Goal: Use online tool/utility

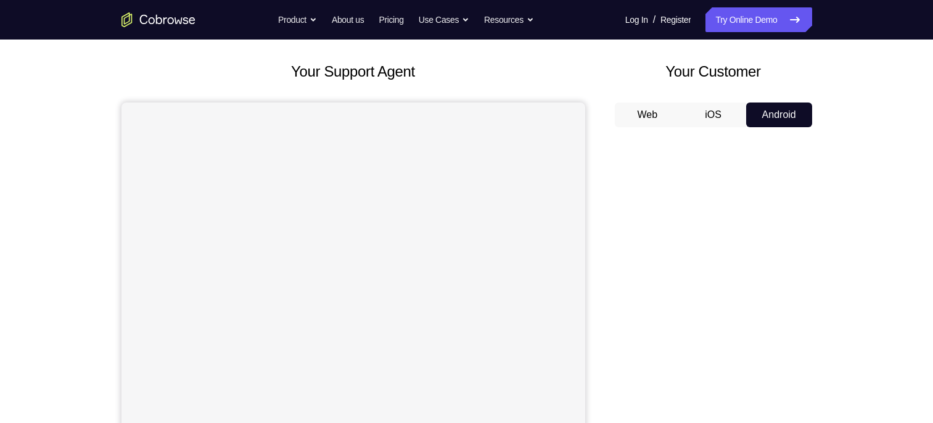
scroll to position [157, 0]
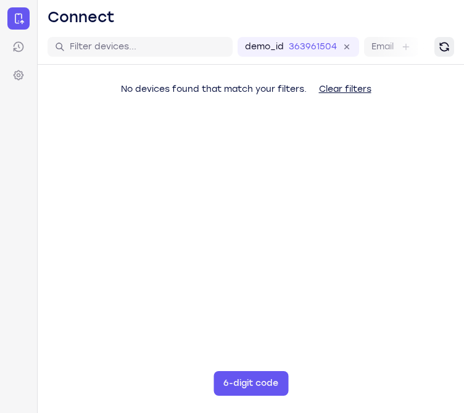
click at [450, 47] on icon "Refresh" at bounding box center [444, 47] width 12 height 12
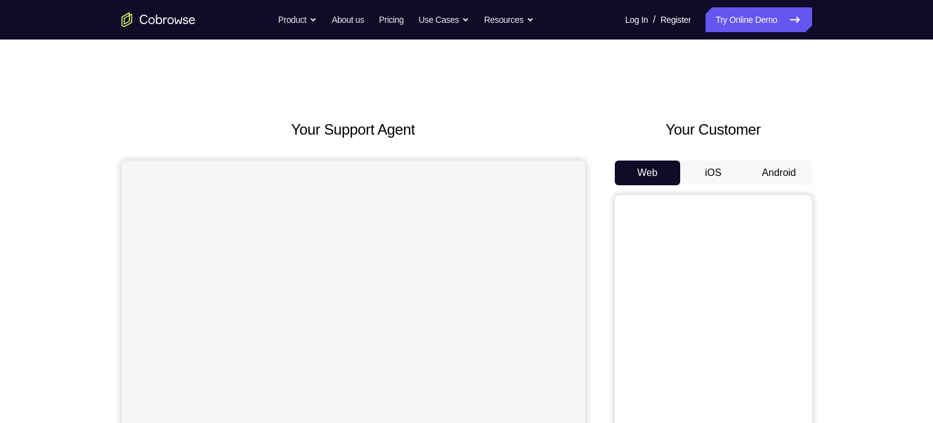
click at [768, 174] on button "Android" at bounding box center [779, 172] width 66 height 25
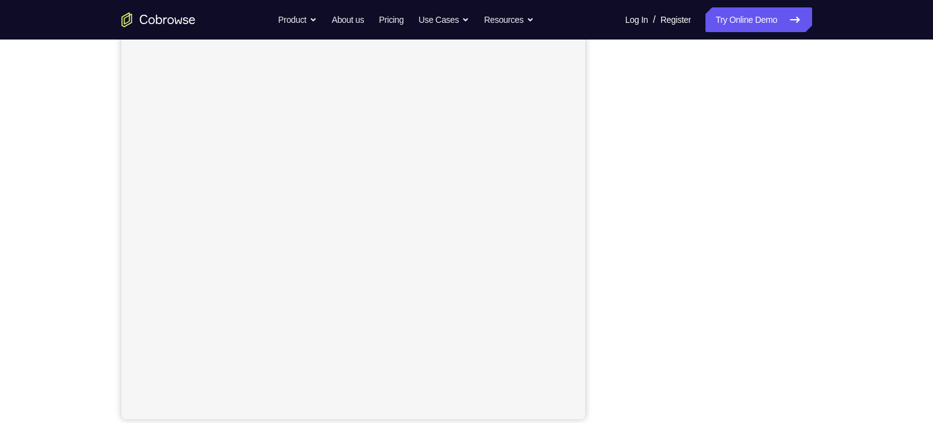
scroll to position [154, 0]
